Goal: Information Seeking & Learning: Stay updated

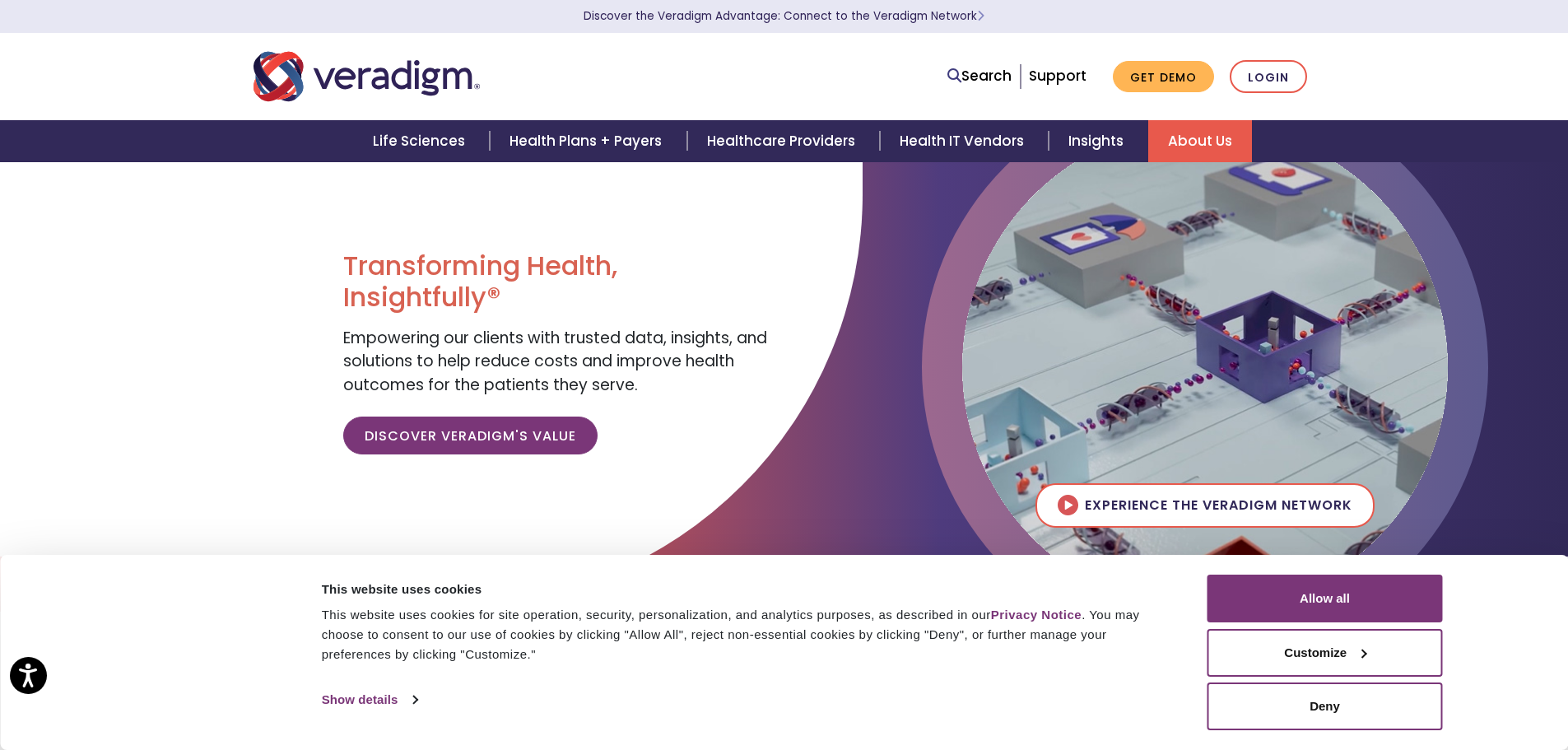
click at [1171, 145] on link "About Us" at bounding box center [1200, 140] width 104 height 42
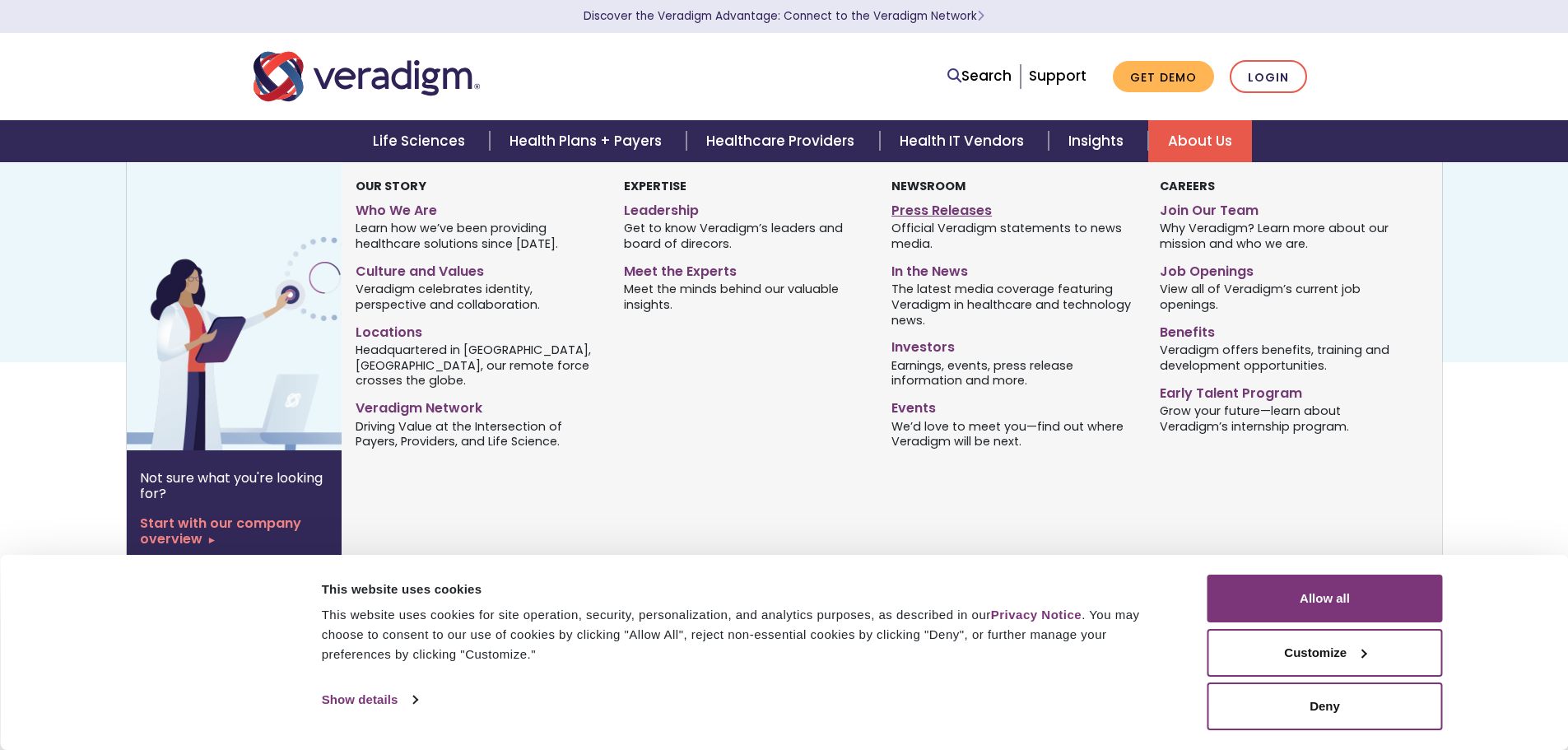
click at [915, 205] on link "Press Releases" at bounding box center [1013, 208] width 243 height 24
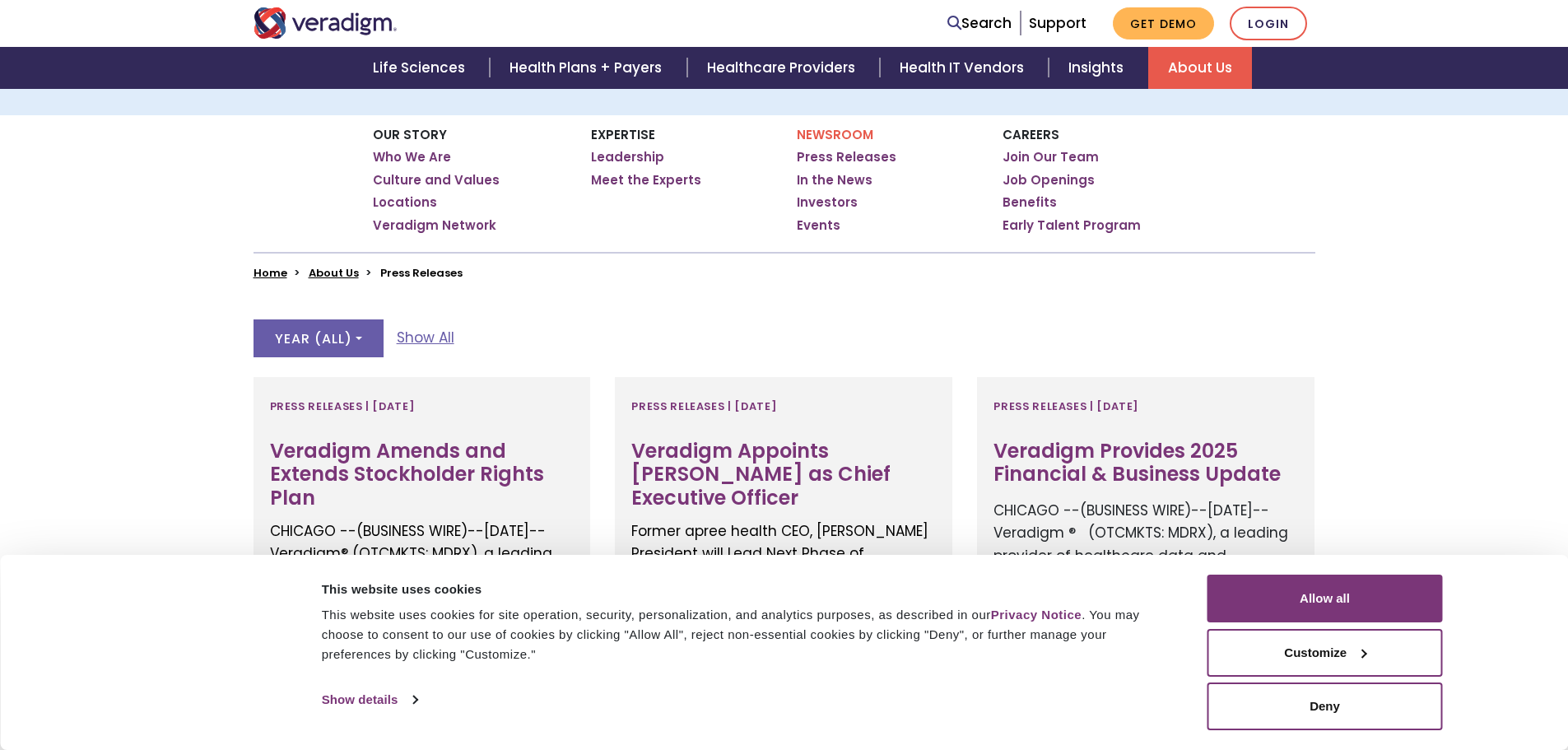
scroll to position [82, 0]
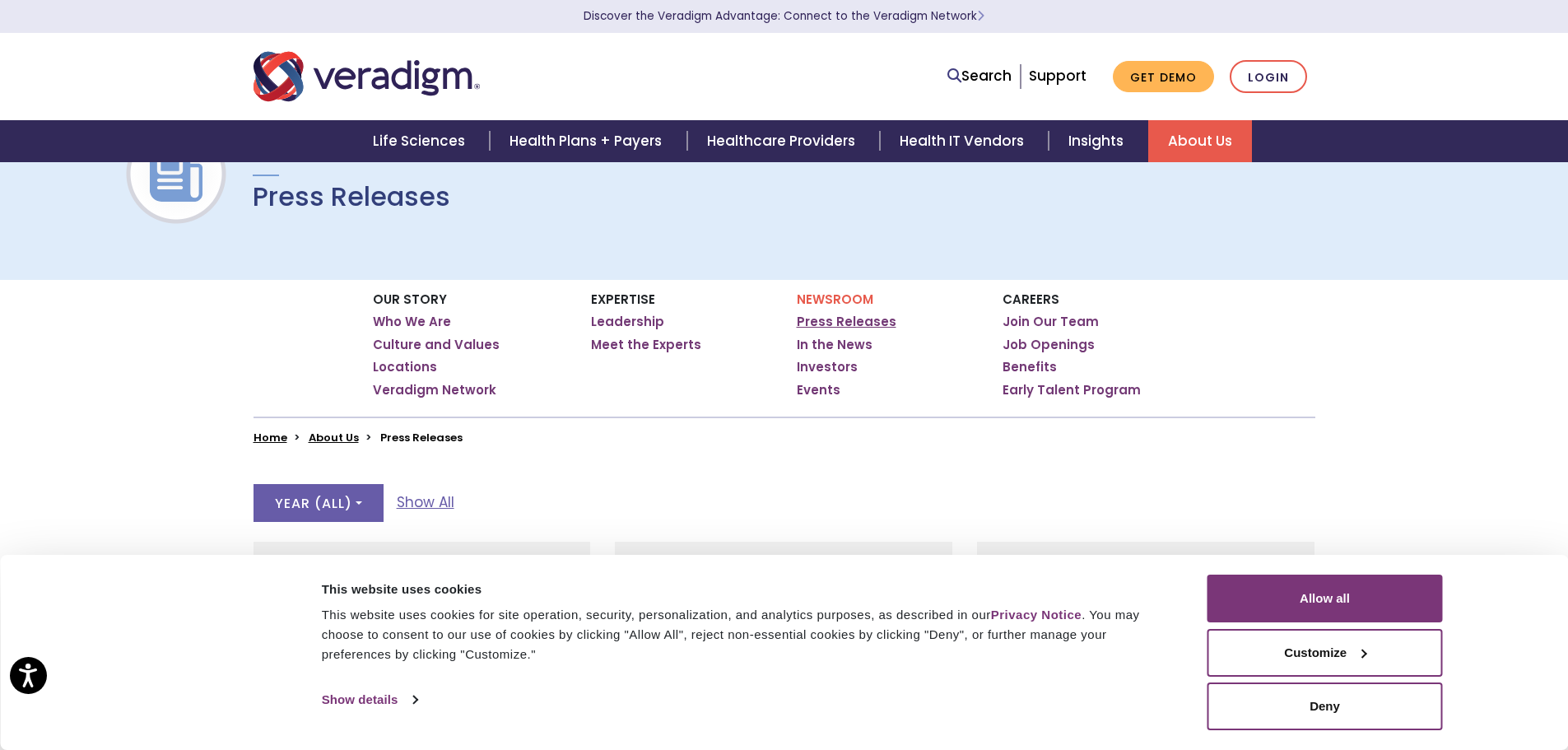
click at [834, 322] on link "Press Releases" at bounding box center [846, 321] width 99 height 16
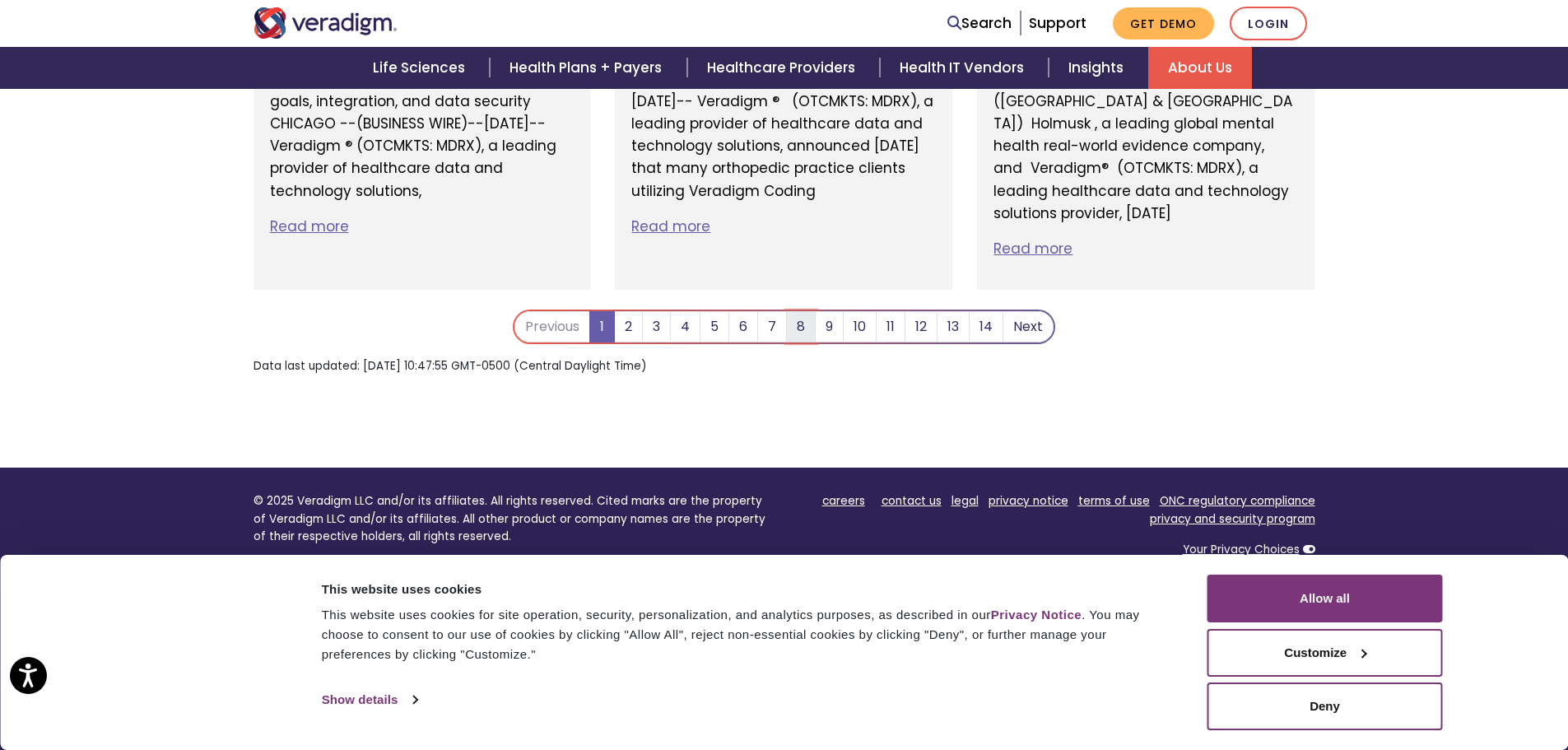
scroll to position [4858, 0]
